Goal: Entertainment & Leisure: Consume media (video, audio)

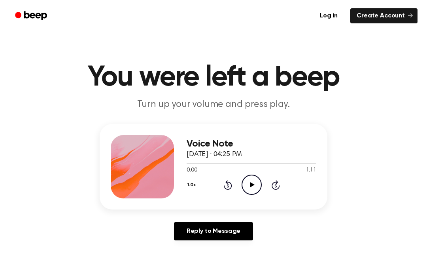
click at [250, 275] on main "You were left a beep Turn up your volume and press play. Voice Note [DATE] · 04…" at bounding box center [213, 244] width 427 height 488
click at [248, 183] on icon "Play Audio" at bounding box center [252, 184] width 20 height 20
click at [251, 179] on icon "Pause Audio" at bounding box center [252, 184] width 20 height 20
click at [254, 186] on icon "Play Audio" at bounding box center [252, 184] width 20 height 20
click at [236, 189] on div "1.0x Rewind 5 seconds Pause Audio Skip 5 seconds" at bounding box center [252, 184] width 130 height 20
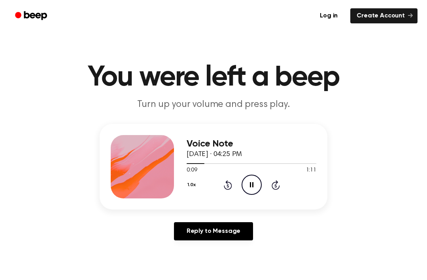
click at [236, 189] on div "1.0x Rewind 5 seconds Pause Audio Skip 5 seconds" at bounding box center [252, 184] width 130 height 20
click at [226, 185] on icon "Rewind 5 seconds" at bounding box center [227, 185] width 9 height 10
click at [225, 181] on icon "Rewind 5 seconds" at bounding box center [227, 185] width 9 height 10
click at [222, 184] on div "1.0x Rewind 5 seconds Pause Audio Skip 5 seconds" at bounding box center [252, 184] width 130 height 20
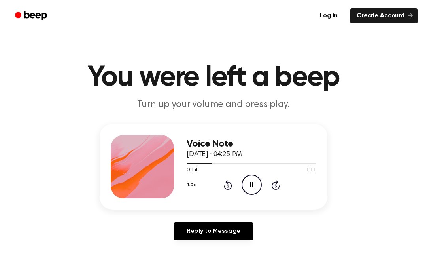
click at [224, 188] on icon "Rewind 5 seconds" at bounding box center [227, 185] width 9 height 10
click at [223, 187] on div "1.0x Rewind 5 seconds Pause Audio Skip 5 seconds" at bounding box center [252, 184] width 130 height 20
click at [427, 71] on main "You were left a beep Turn up your volume and press play. Voice Note [DATE] · 04…" at bounding box center [213, 244] width 427 height 488
click at [251, 189] on icon "Play Audio" at bounding box center [252, 184] width 20 height 20
click at [248, 188] on icon "Pause Audio" at bounding box center [252, 184] width 20 height 20
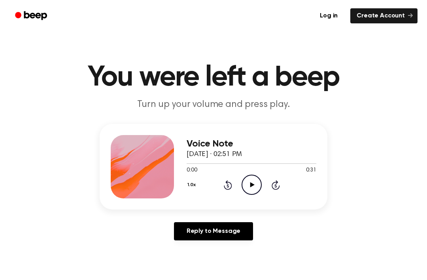
click at [248, 179] on icon "Play Audio" at bounding box center [252, 184] width 20 height 20
